Goal: Communication & Community: Answer question/provide support

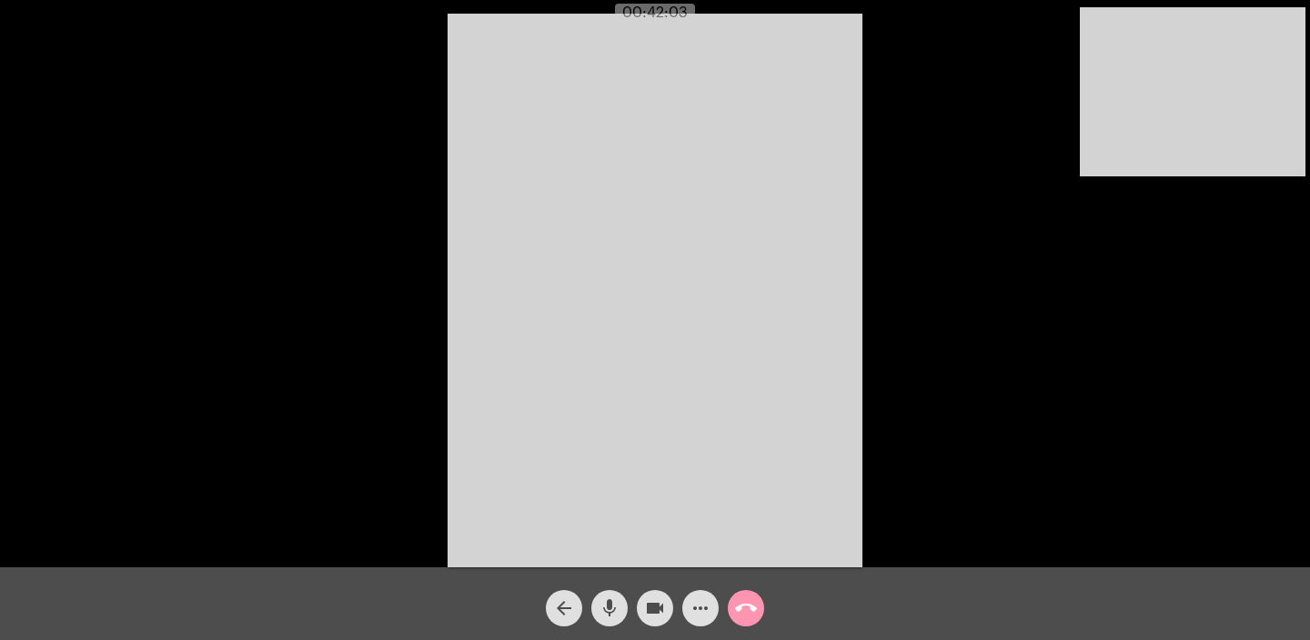
click at [748, 609] on mat-icon "call_end" at bounding box center [746, 609] width 22 height 22
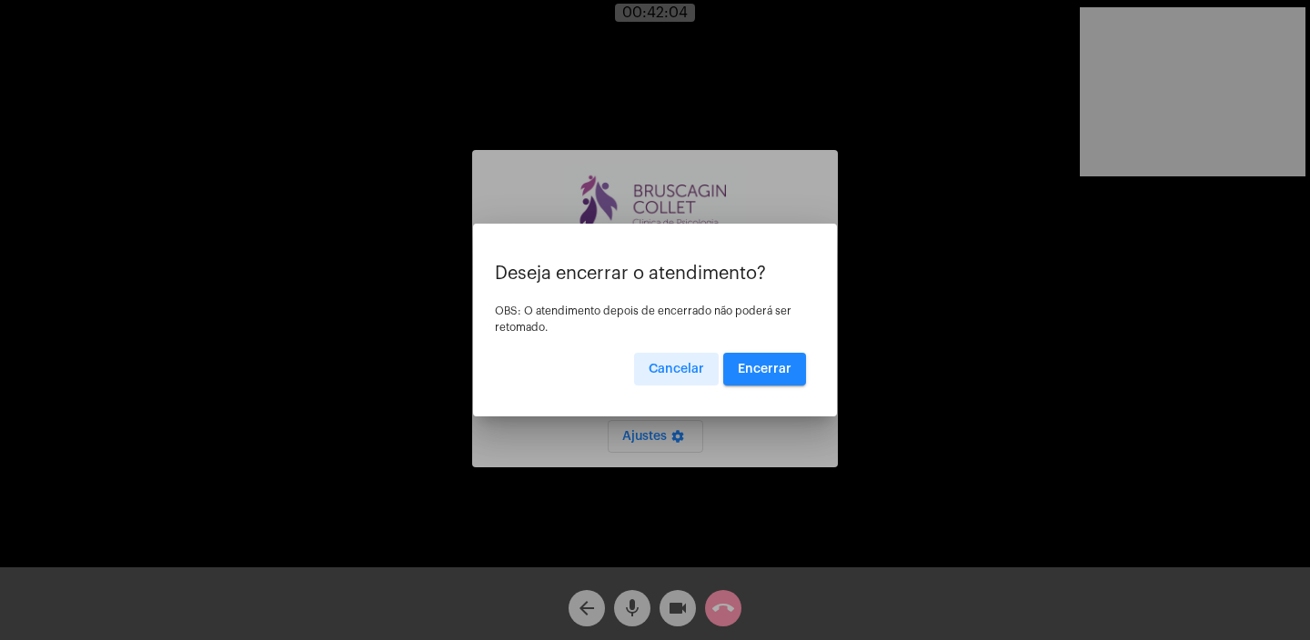
click at [757, 367] on span "Encerrar" at bounding box center [765, 369] width 54 height 13
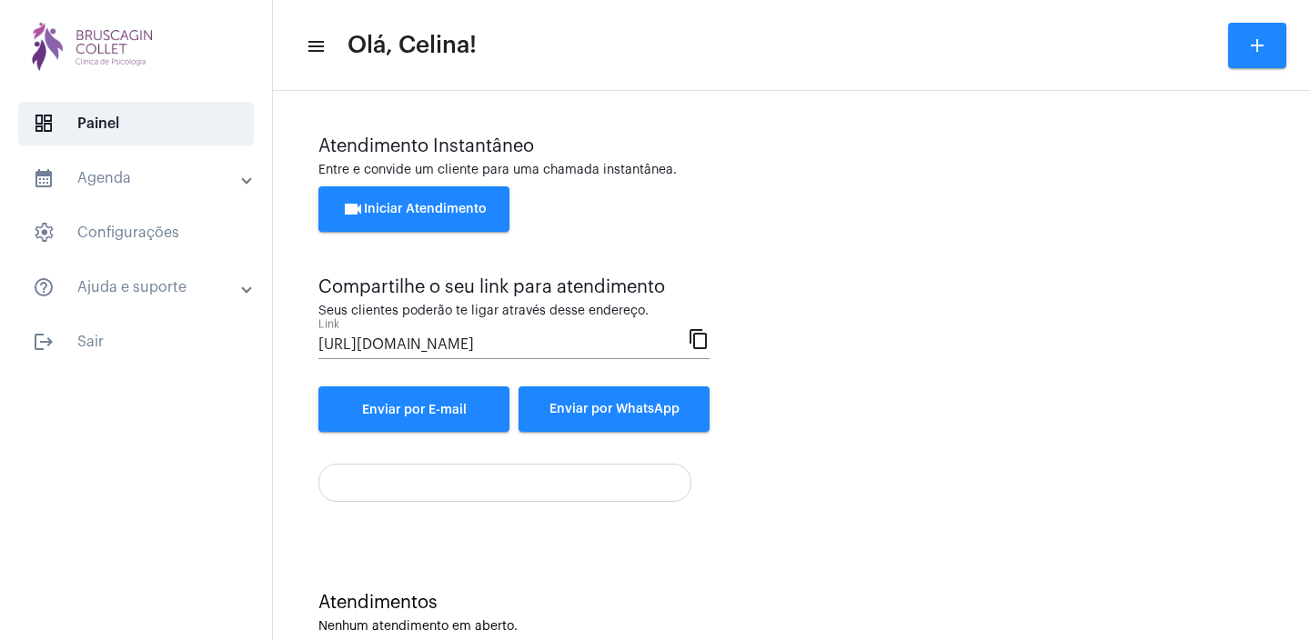
click at [440, 206] on span "videocam Iniciar Atendimento" at bounding box center [414, 209] width 145 height 13
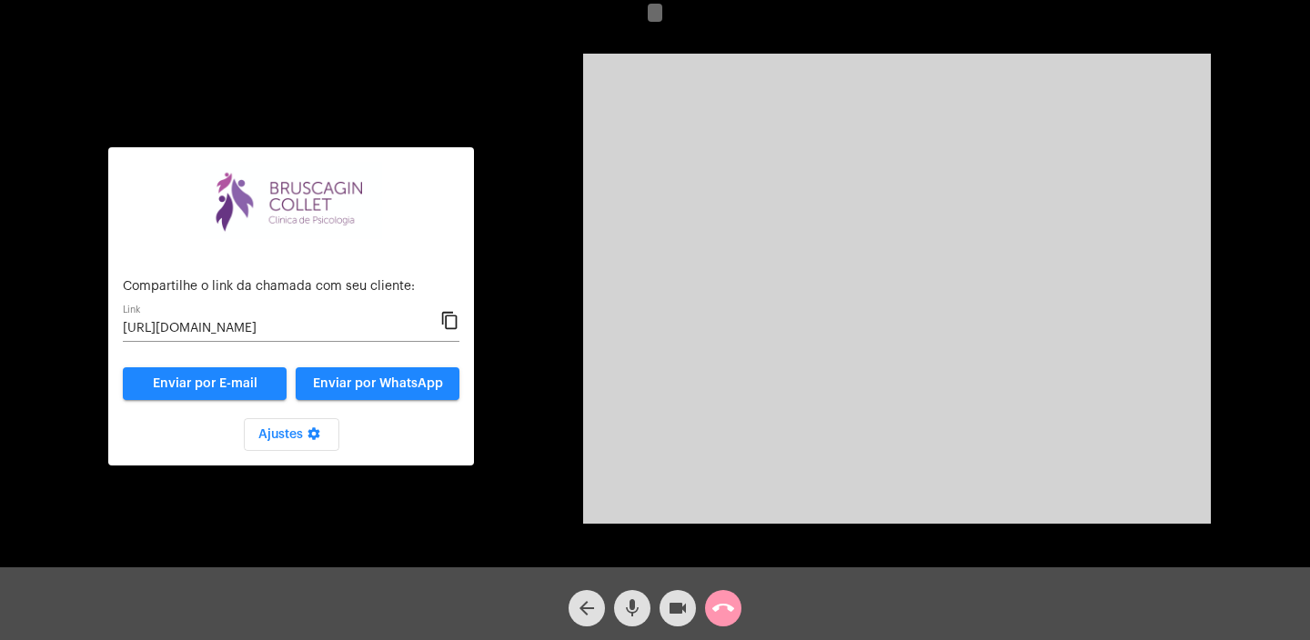
click at [451, 320] on mat-icon "content_copy" at bounding box center [449, 321] width 19 height 22
